Goal: Communication & Community: Ask a question

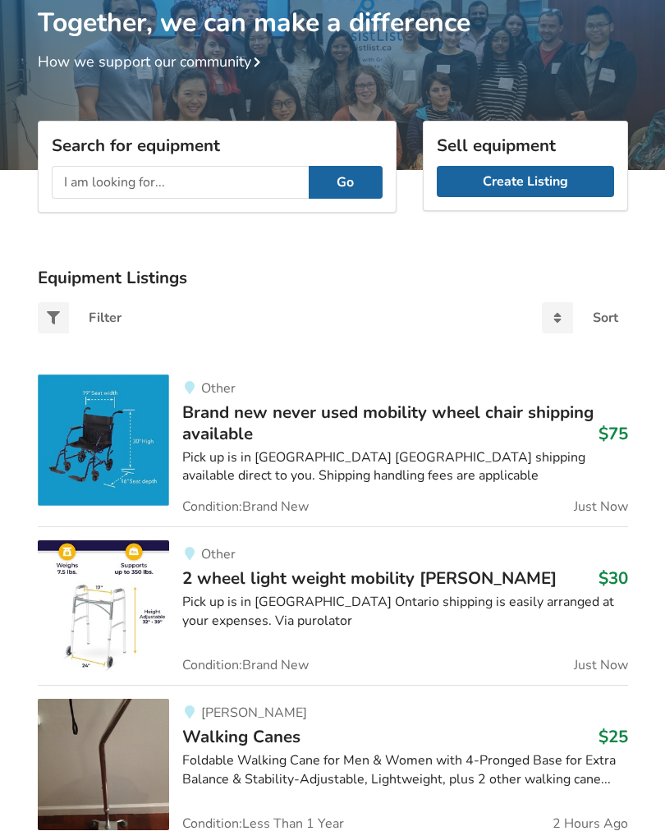
click at [81, 179] on input "text" at bounding box center [180, 182] width 257 height 33
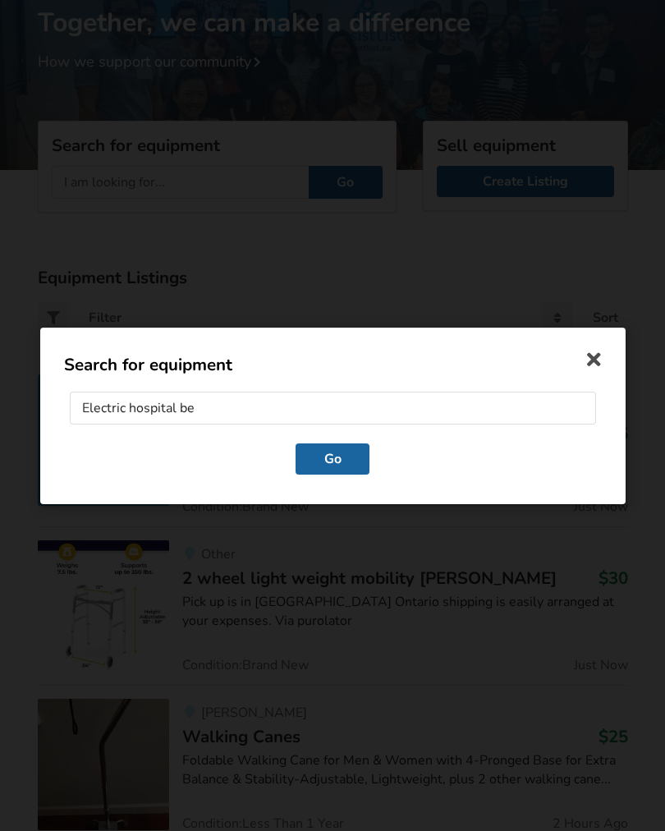
type input "Electric hospital bed"
click at [356, 461] on button "Go" at bounding box center [333, 458] width 74 height 31
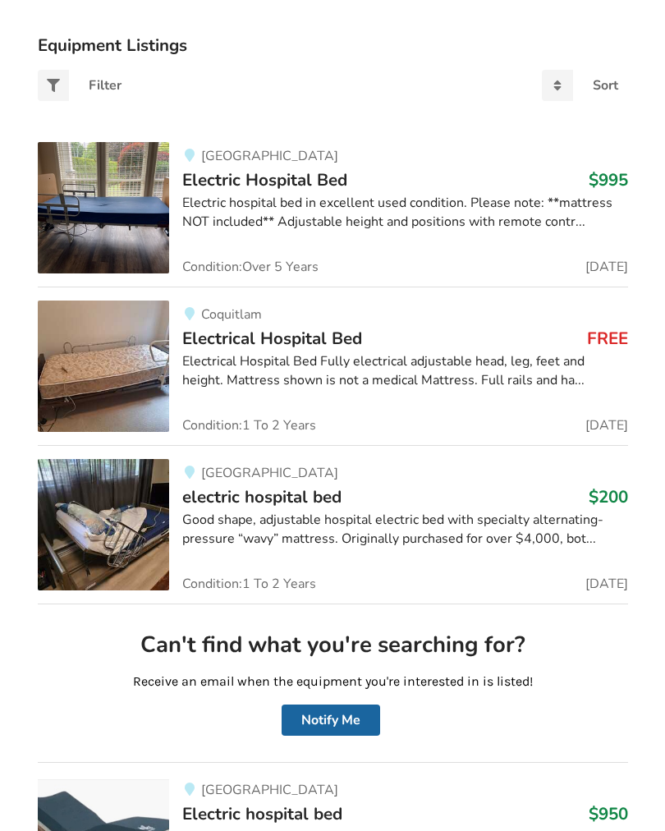
scroll to position [354, 0]
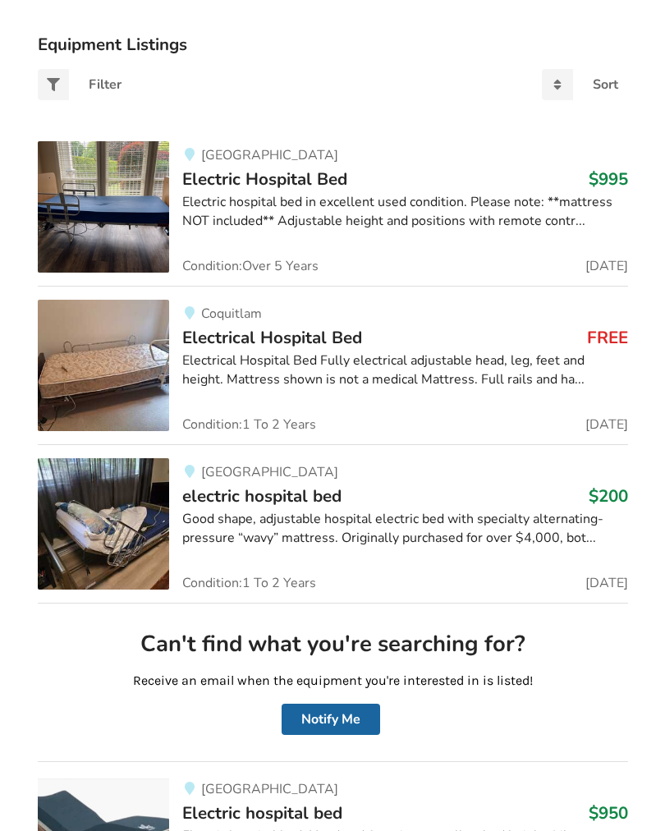
click at [467, 372] on div "Electrical Hospital Bed Fully electrical adjustable head, leg, feet and height.…" at bounding box center [405, 371] width 446 height 38
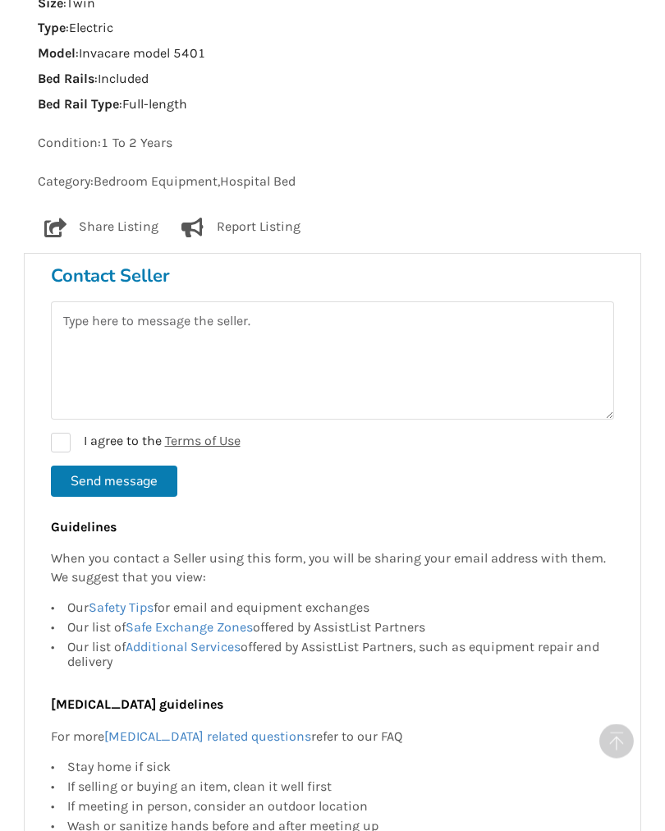
scroll to position [1133, 0]
click at [137, 267] on h3 "Contact Seller" at bounding box center [332, 275] width 563 height 23
click at [94, 344] on textarea at bounding box center [332, 360] width 563 height 118
type textarea "Is this still available?"
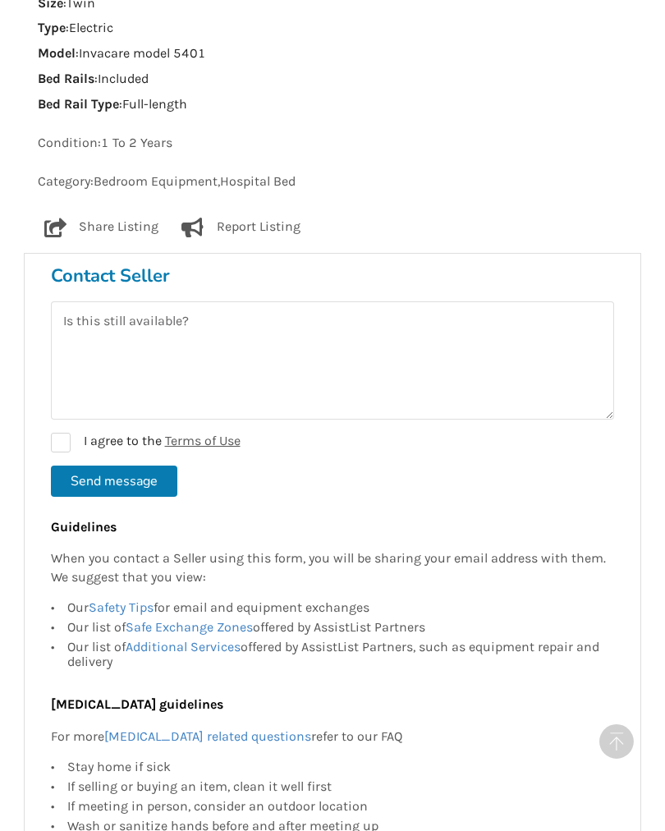
click at [142, 467] on button "Send message" at bounding box center [114, 481] width 126 height 31
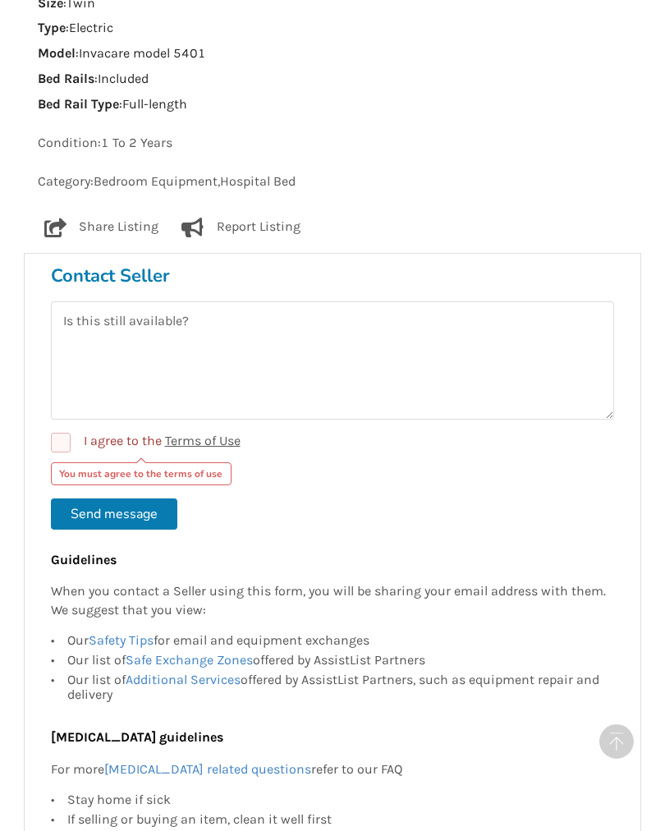
scroll to position [1133, 0]
click at [61, 432] on label "I agree to the Terms of Use" at bounding box center [146, 442] width 190 height 20
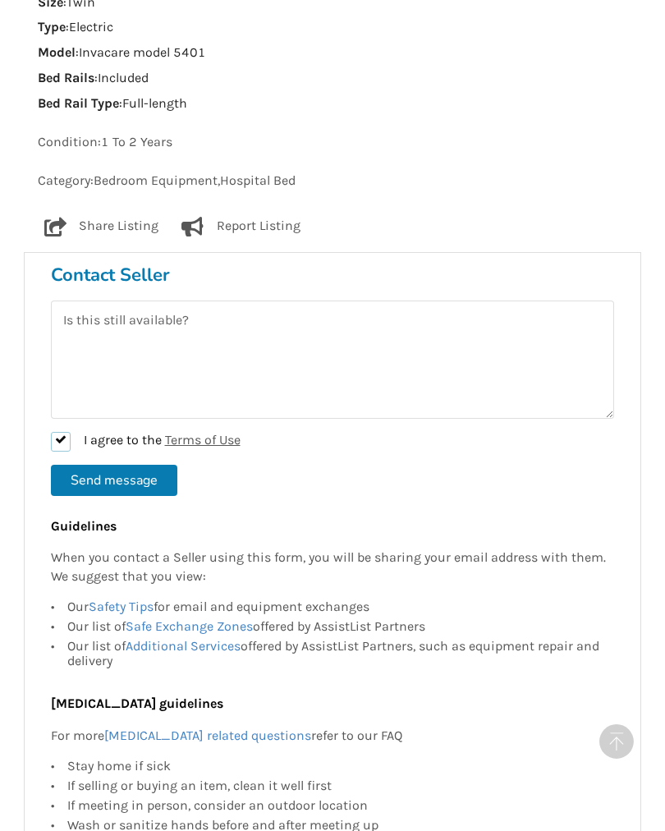
checkbox input "true"
click at [133, 466] on button "Send message" at bounding box center [114, 480] width 126 height 31
checkbox input "false"
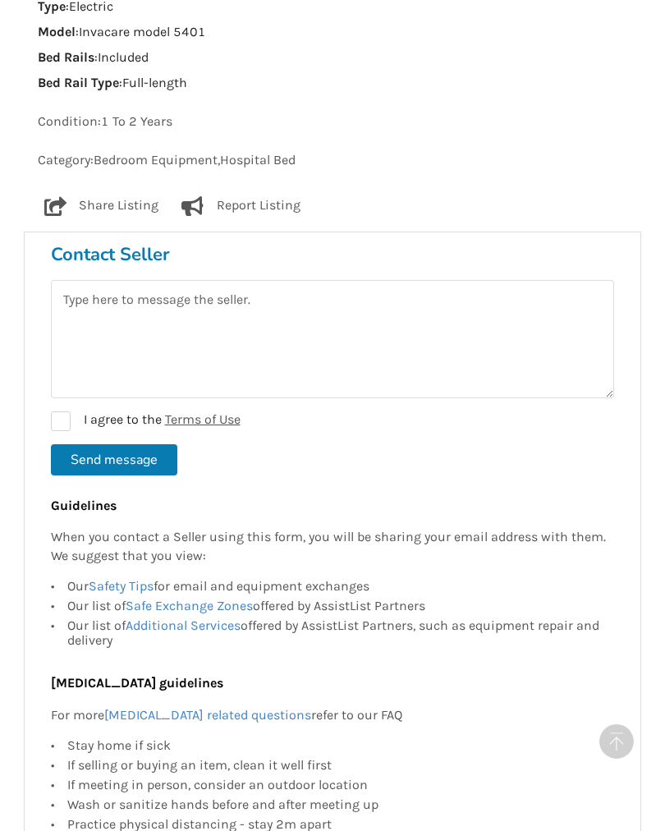
scroll to position [1155, 0]
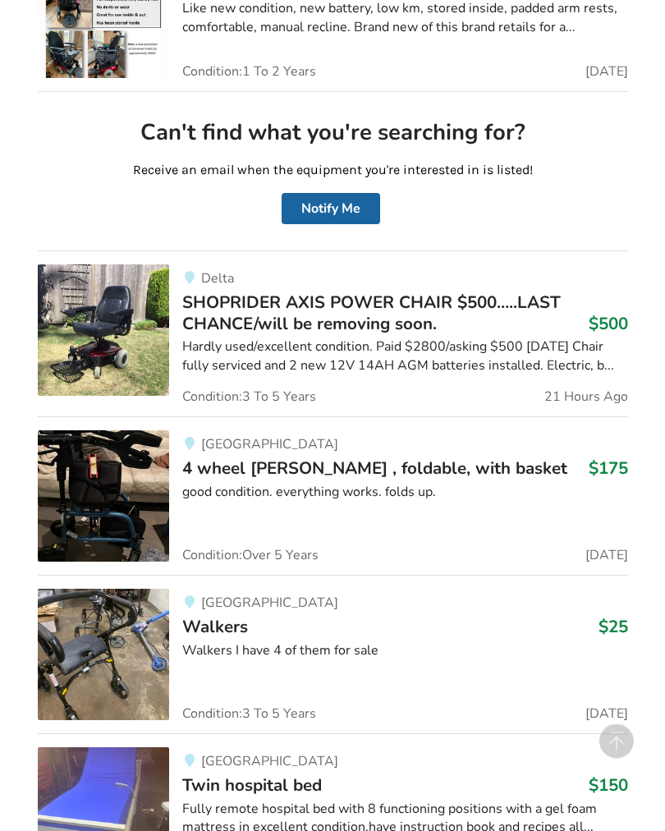
scroll to position [4401, 0]
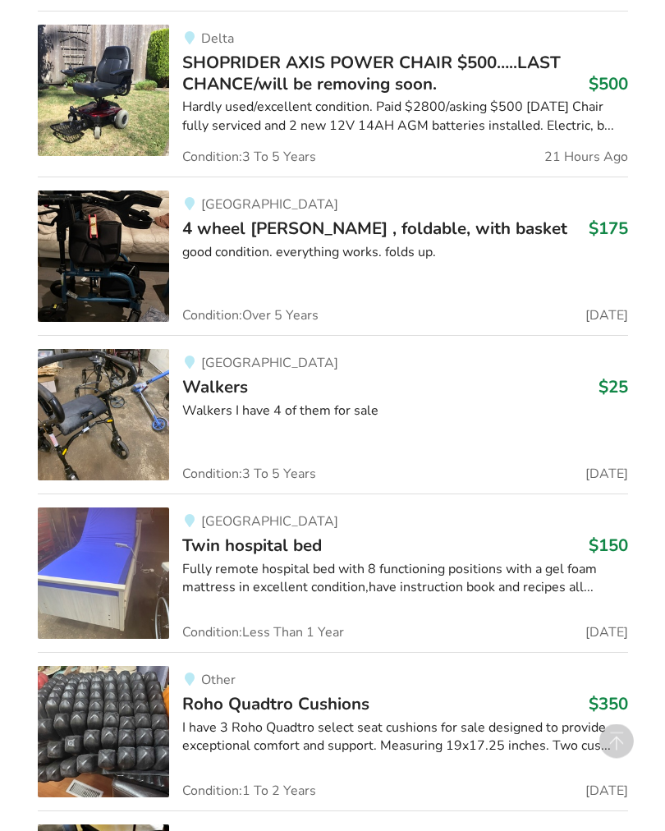
scroll to position [4651, 0]
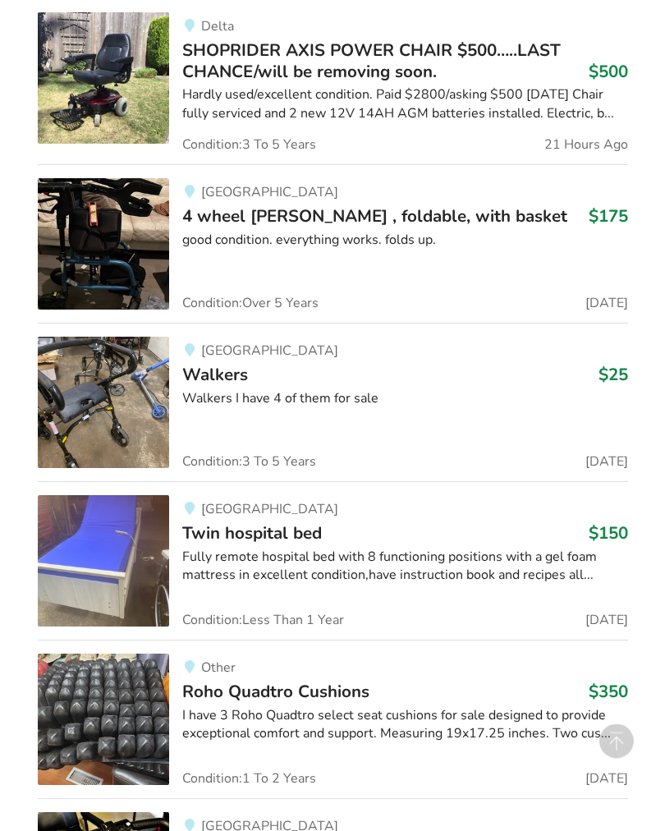
click at [333, 549] on div "Fully remote hospital bed with 8 functioning positions with a gel foam mattress…" at bounding box center [405, 568] width 446 height 38
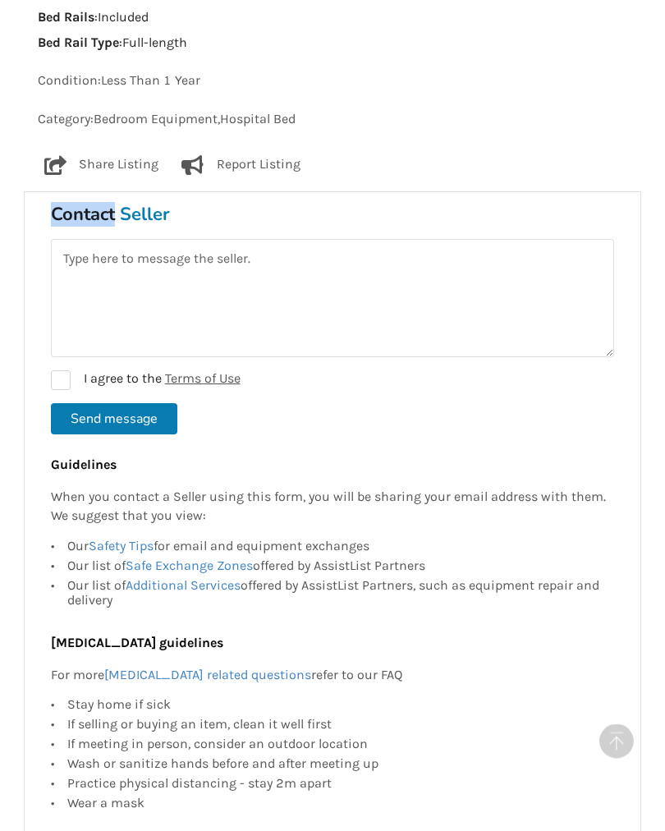
scroll to position [1106, 0]
click at [85, 286] on textarea at bounding box center [332, 297] width 563 height 118
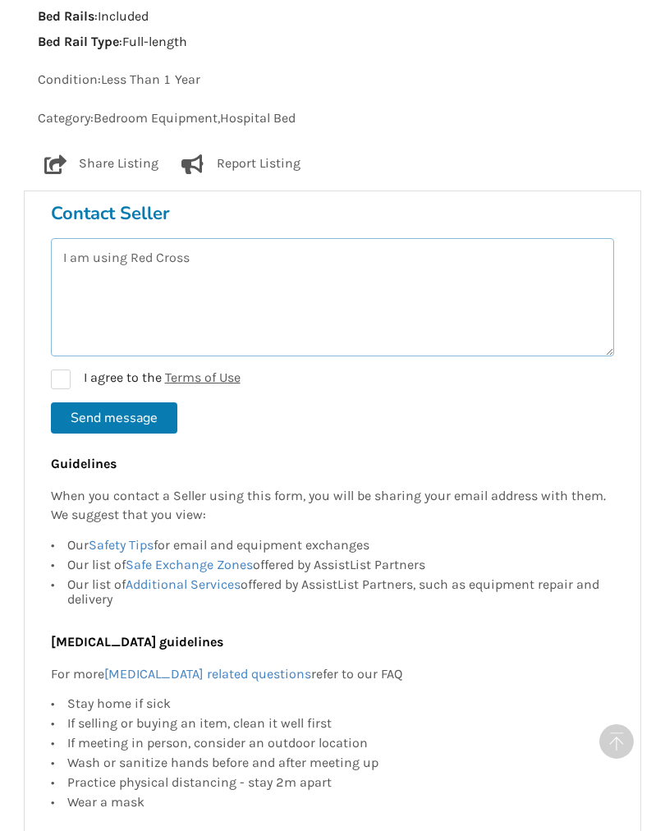
click at [213, 254] on textarea "I am using Red Cross" at bounding box center [332, 297] width 563 height 118
click at [205, 263] on textarea "I am using Red Cross" at bounding box center [332, 297] width 563 height 118
type textarea "I am using Red Cross bed ,soon due [DOMAIN_NAME] this still available?"
click at [67, 370] on label "I agree to the Terms of Use" at bounding box center [146, 380] width 190 height 20
checkbox input "true"
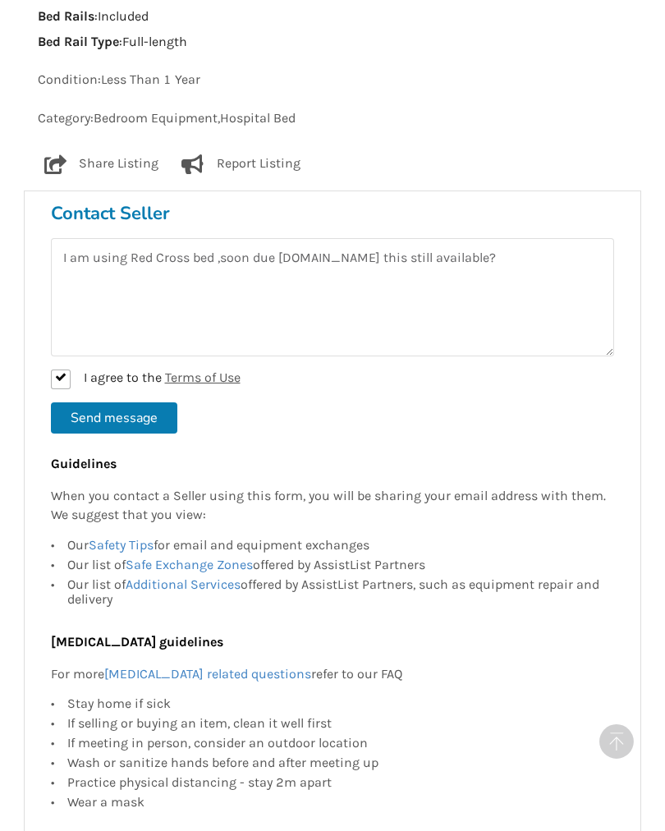
click at [131, 408] on button "Send message" at bounding box center [114, 417] width 126 height 31
checkbox input "false"
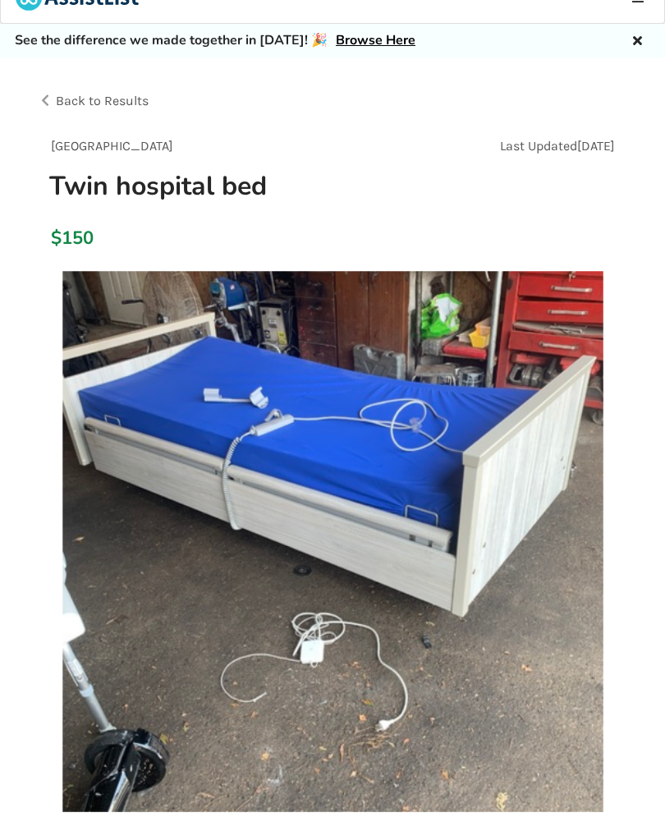
scroll to position [28, 0]
